Goal: Find specific page/section: Find specific page/section

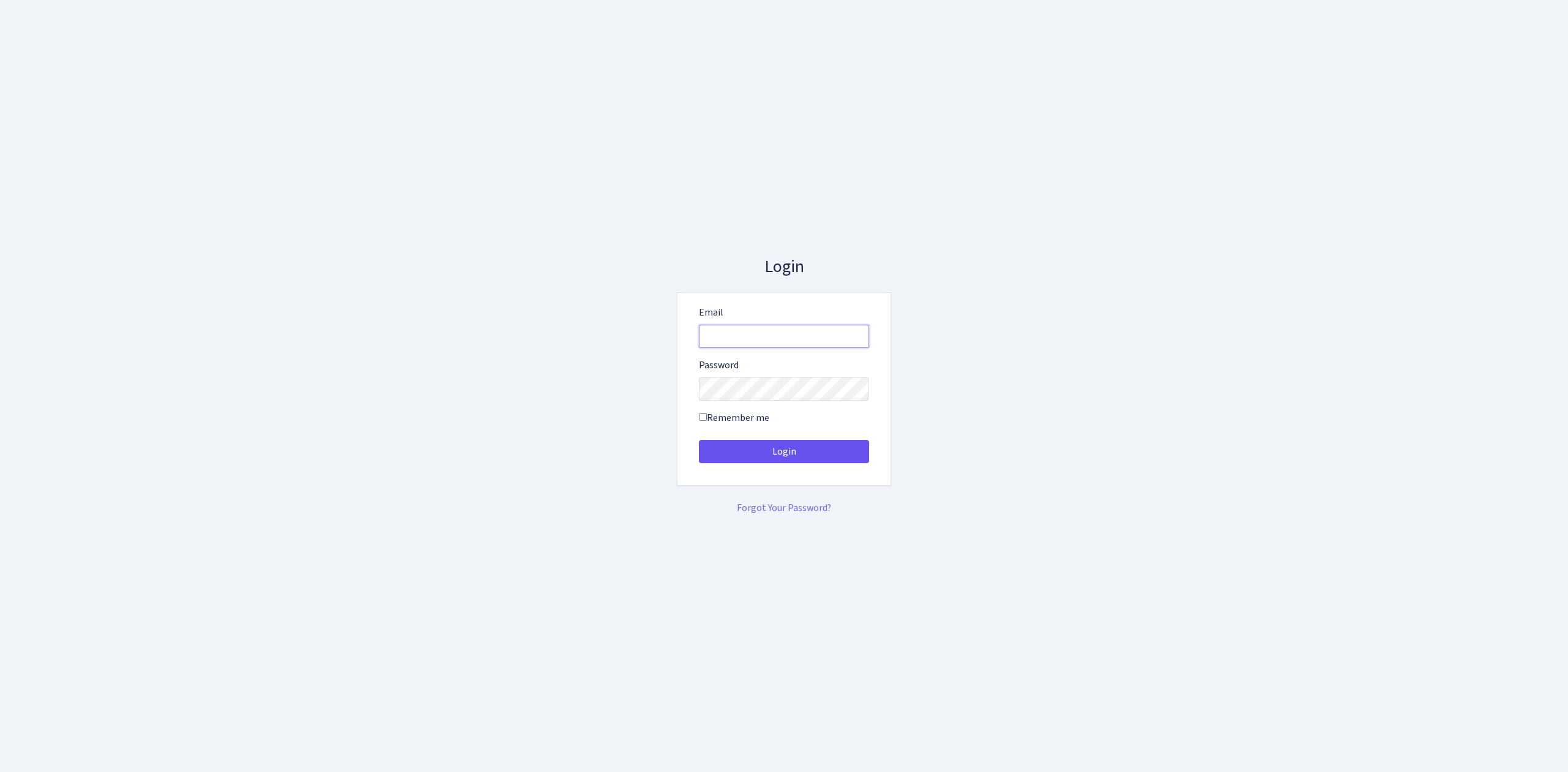
type input "[EMAIL_ADDRESS][DOMAIN_NAME]"
click at [832, 449] on button "Login" at bounding box center [784, 451] width 170 height 24
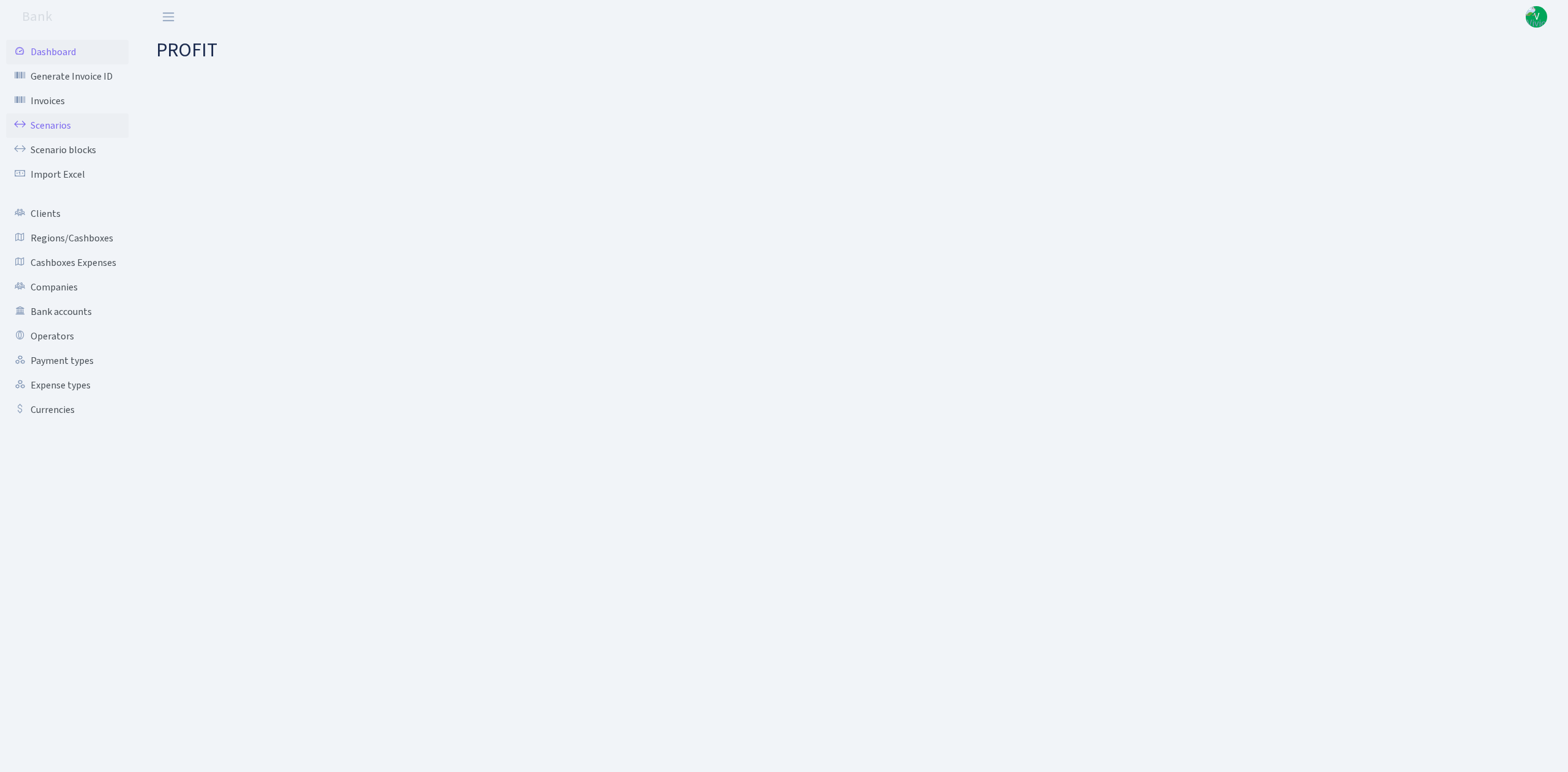
click at [46, 120] on link "Scenarios" at bounding box center [67, 125] width 123 height 25
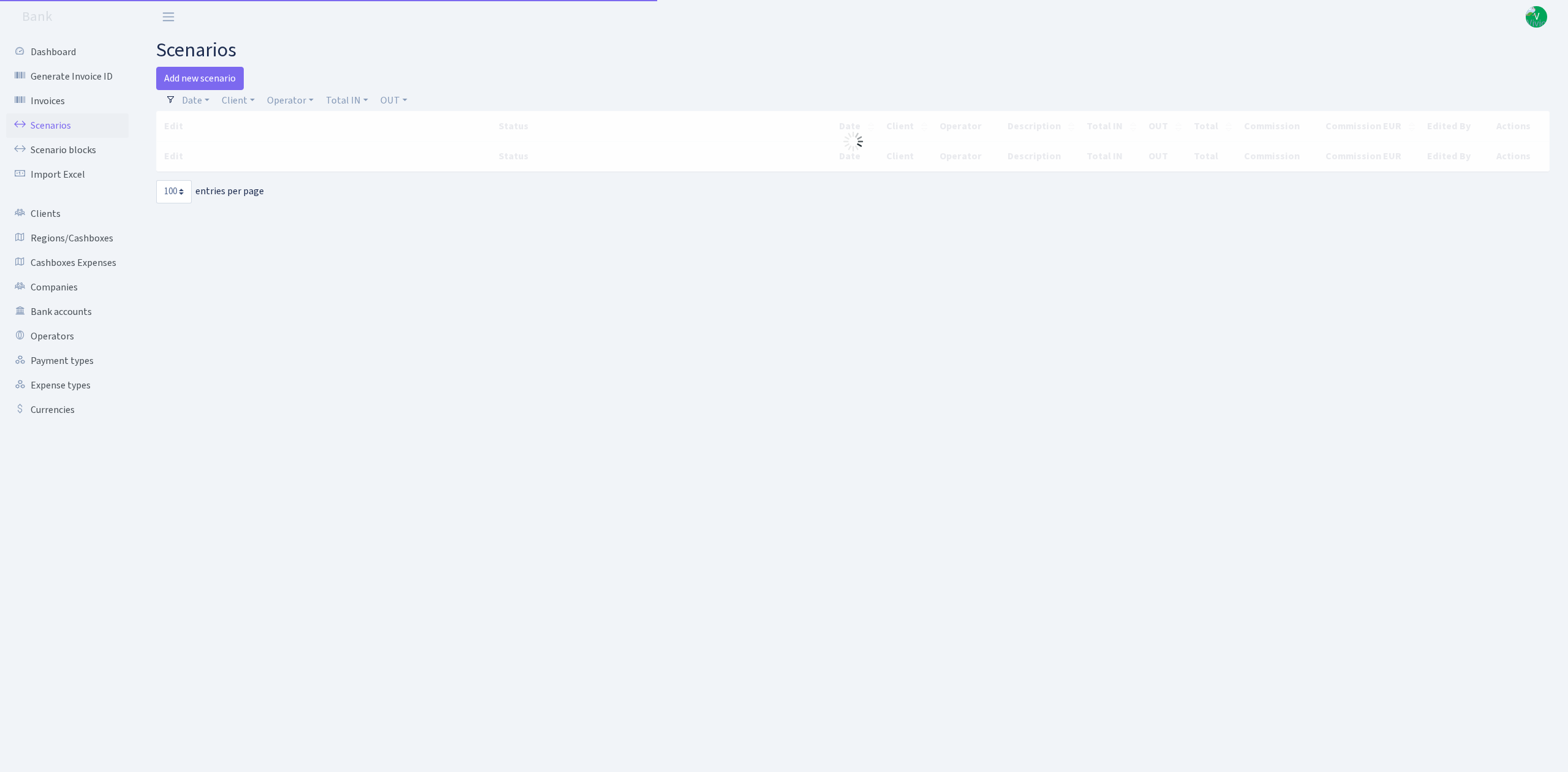
select select "100"
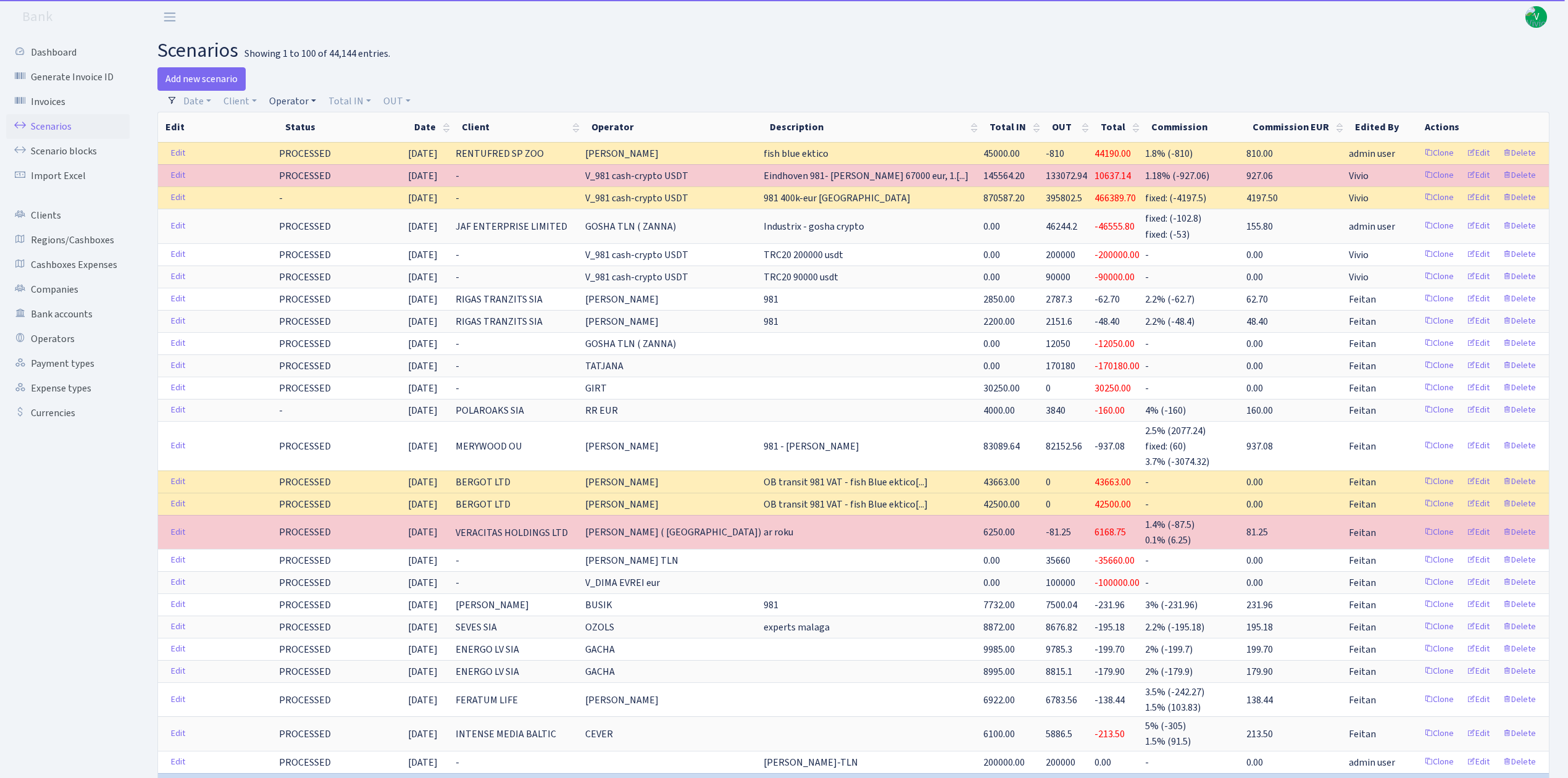
click at [299, 94] on link "Operator" at bounding box center [292, 101] width 56 height 21
click at [245, 99] on link "Client" at bounding box center [241, 101] width 44 height 21
click at [261, 146] on input "search" at bounding box center [267, 145] width 91 height 19
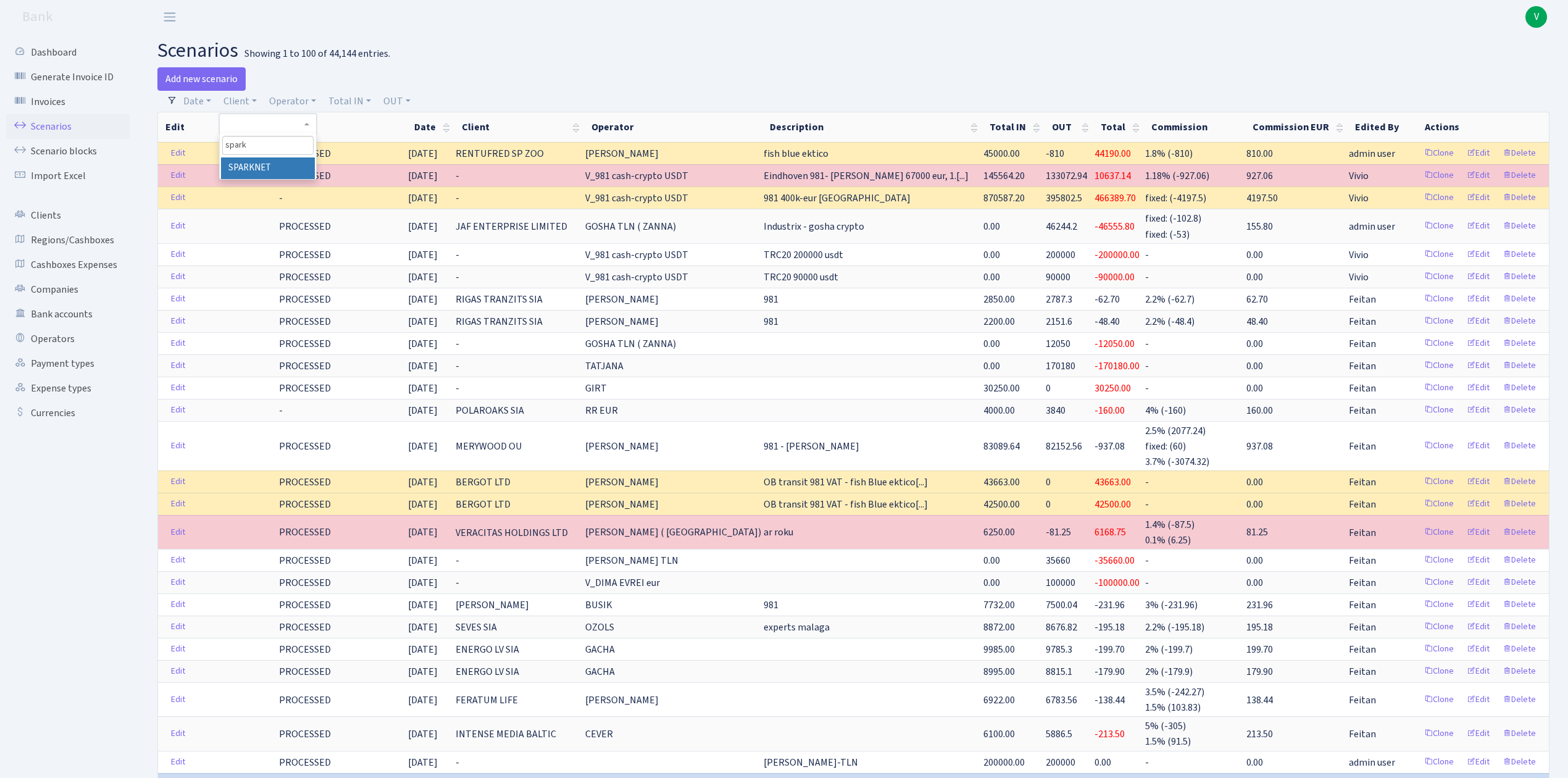
type input "spark"
click at [266, 167] on li "SPARKNET" at bounding box center [267, 168] width 93 height 22
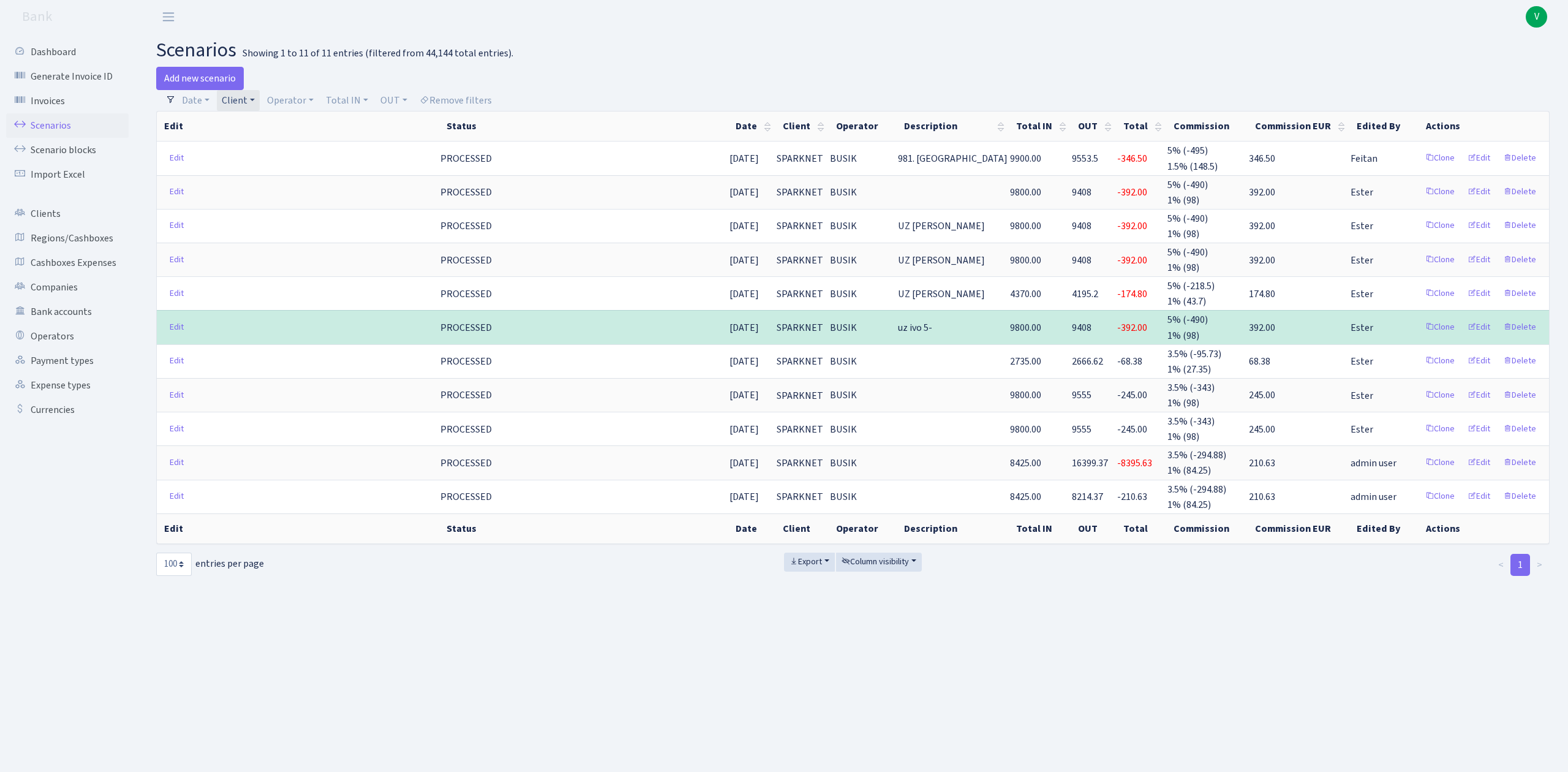
click at [253, 95] on link "Client" at bounding box center [239, 100] width 43 height 21
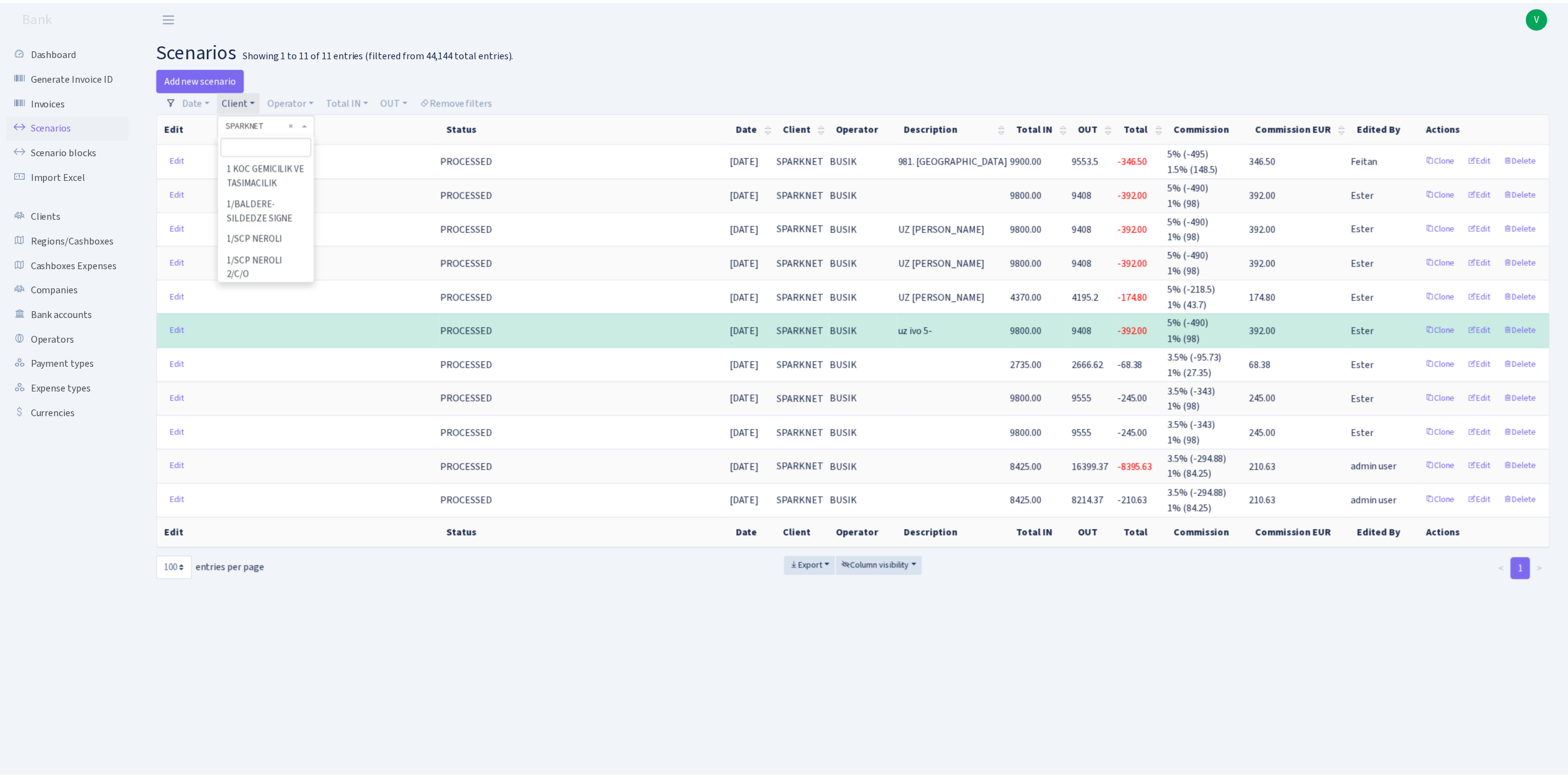
scroll to position [88766, 0]
